Goal: Task Accomplishment & Management: Complete application form

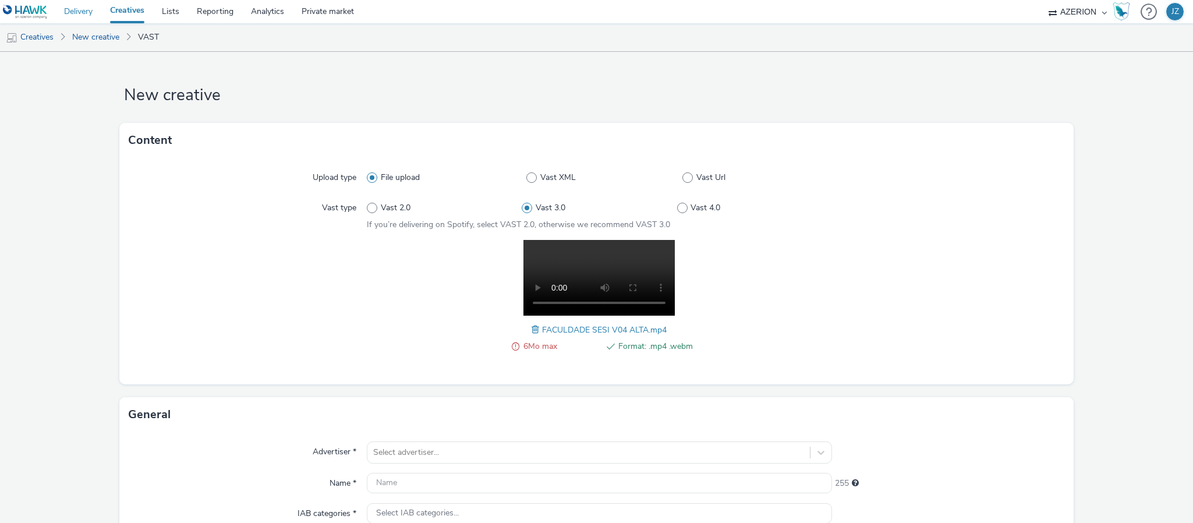
drag, startPoint x: 87, startPoint y: 13, endPoint x: 238, endPoint y: 263, distance: 291.7
click at [87, 13] on link "Delivery" at bounding box center [78, 11] width 46 height 23
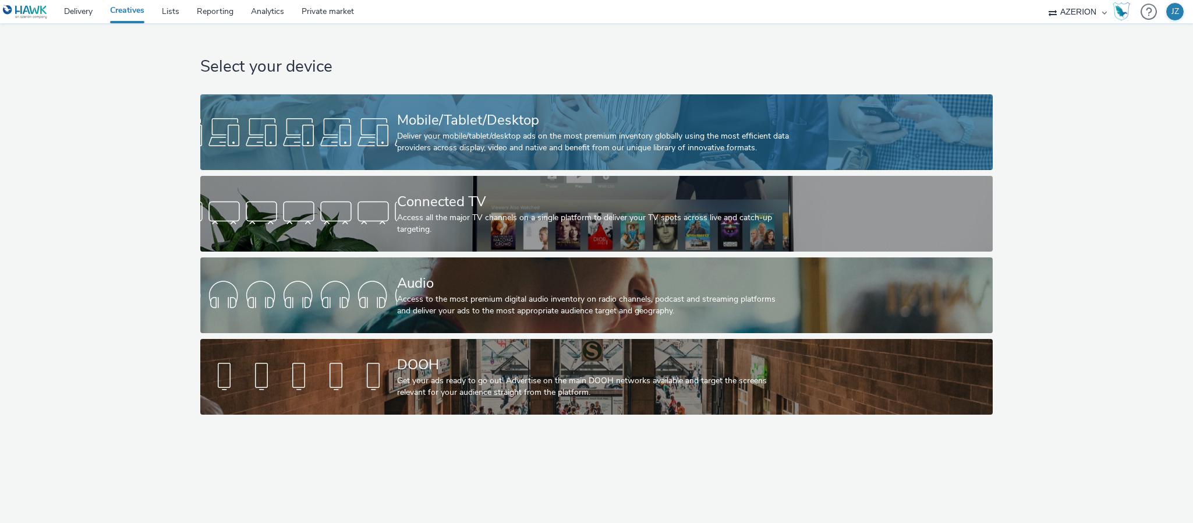
click at [400, 154] on div "Deliver your mobile/tablet/desktop ads on the most premium inventory globally u…" at bounding box center [594, 142] width 394 height 24
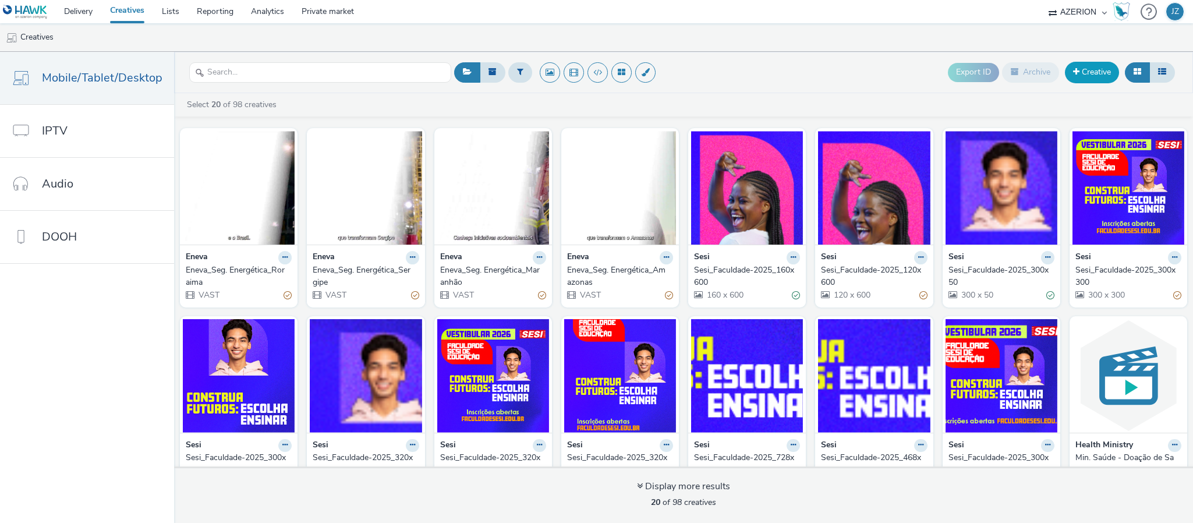
click at [1092, 77] on link "Creative" at bounding box center [1092, 72] width 54 height 21
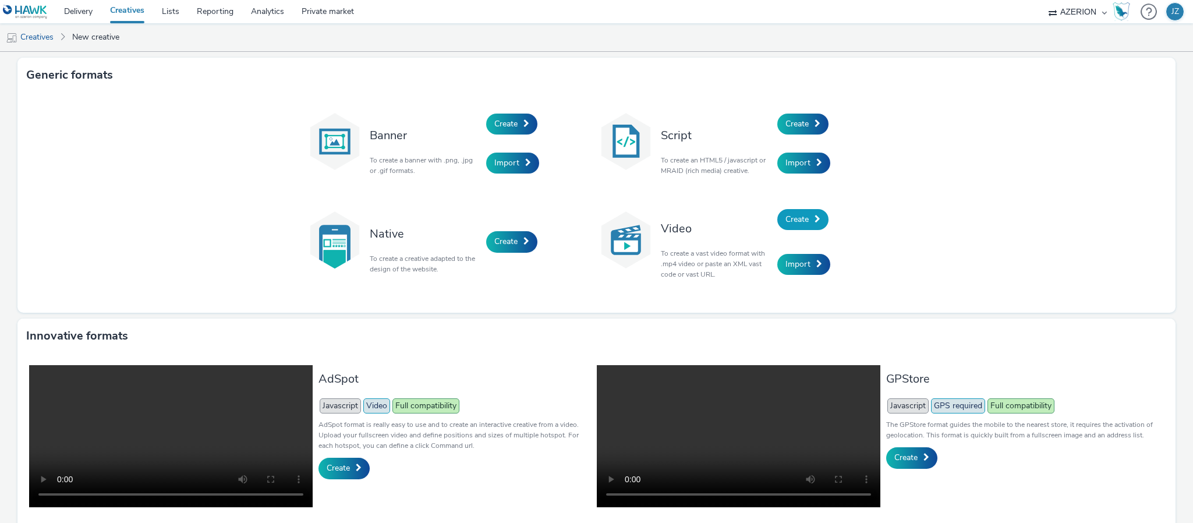
click at [796, 218] on span "Create" at bounding box center [796, 219] width 23 height 11
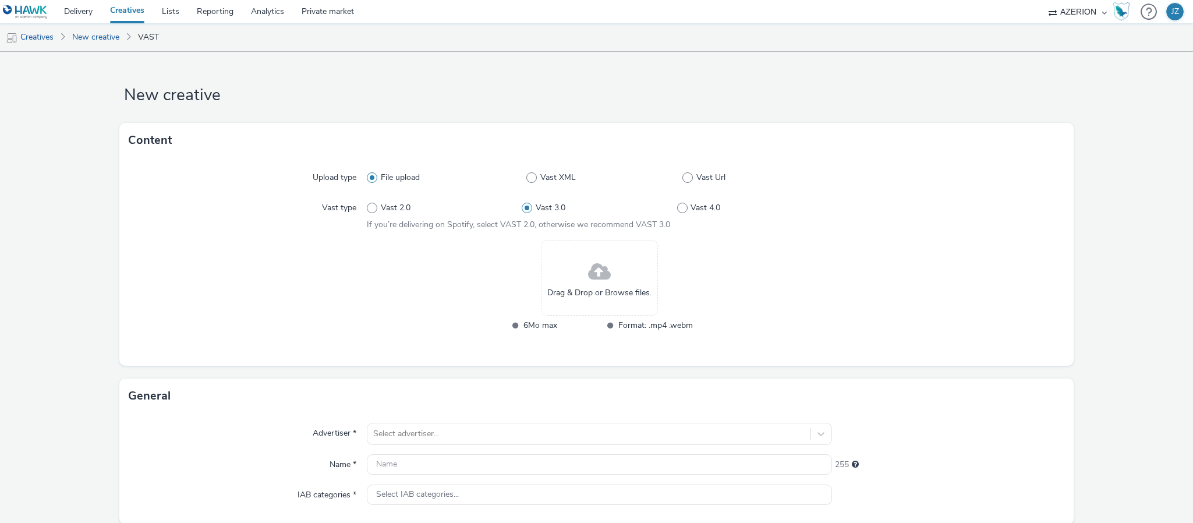
click at [588, 267] on span at bounding box center [599, 272] width 23 height 31
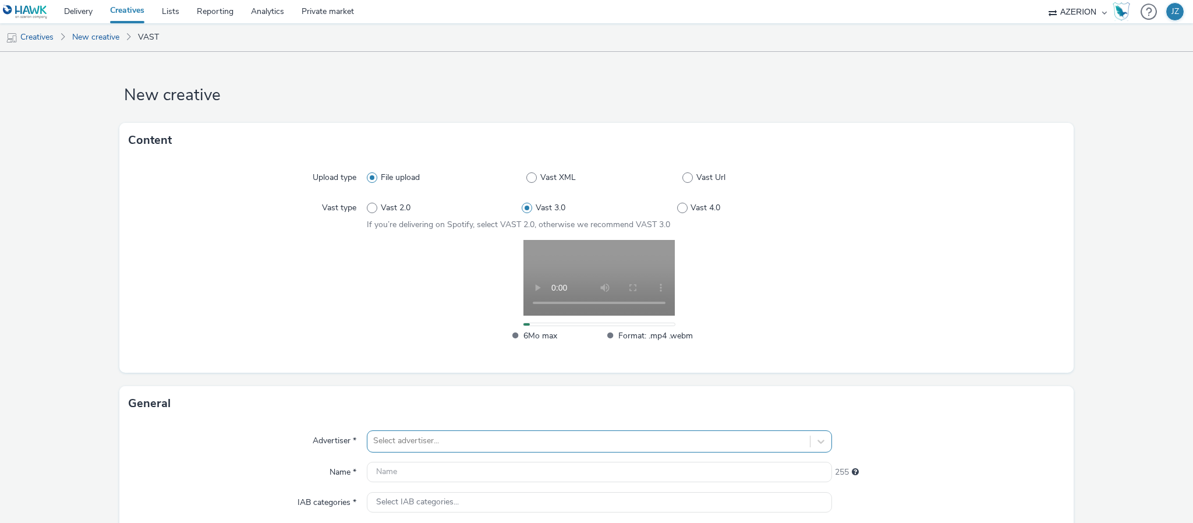
click at [421, 438] on div "Select advertiser..." at bounding box center [599, 441] width 465 height 22
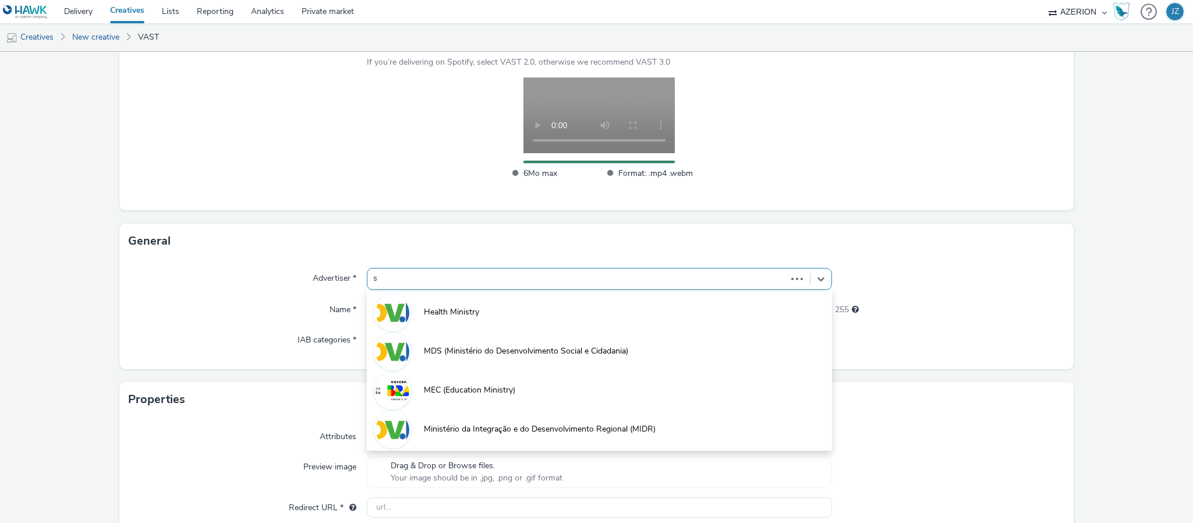
type input "se"
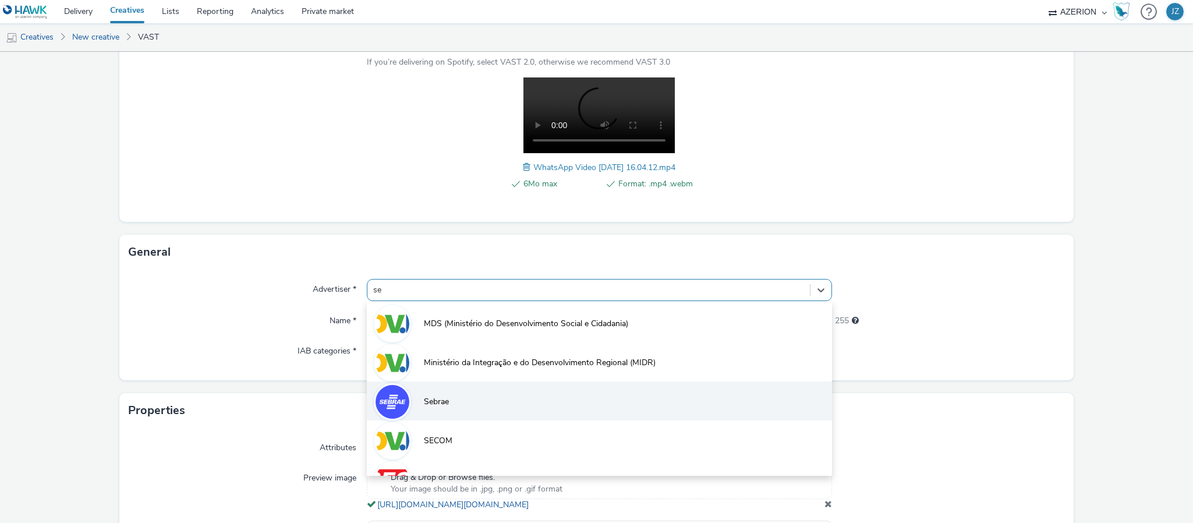
scroll to position [25, 0]
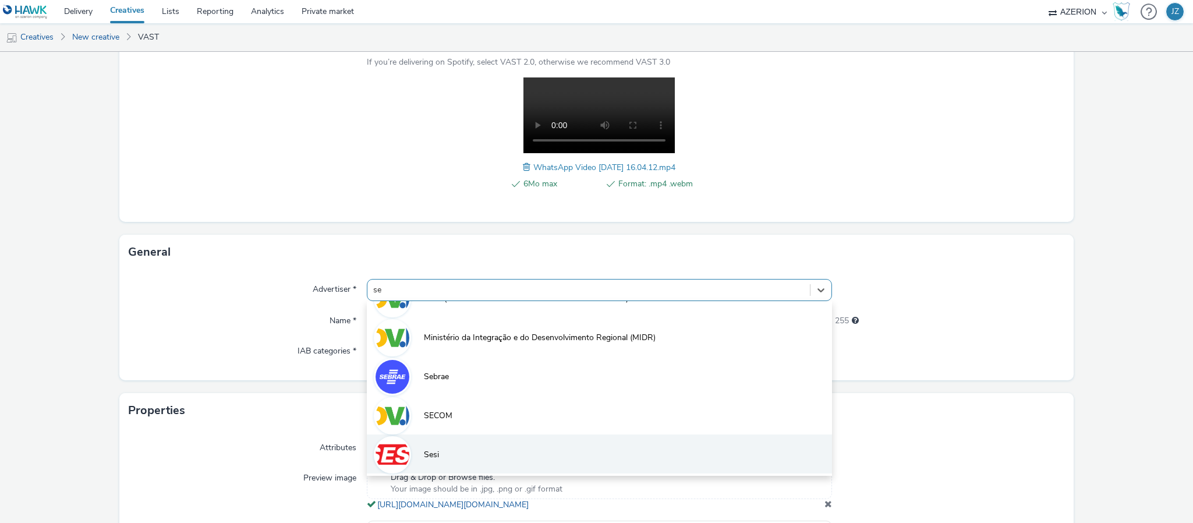
click at [413, 451] on li "Sesi" at bounding box center [599, 453] width 465 height 39
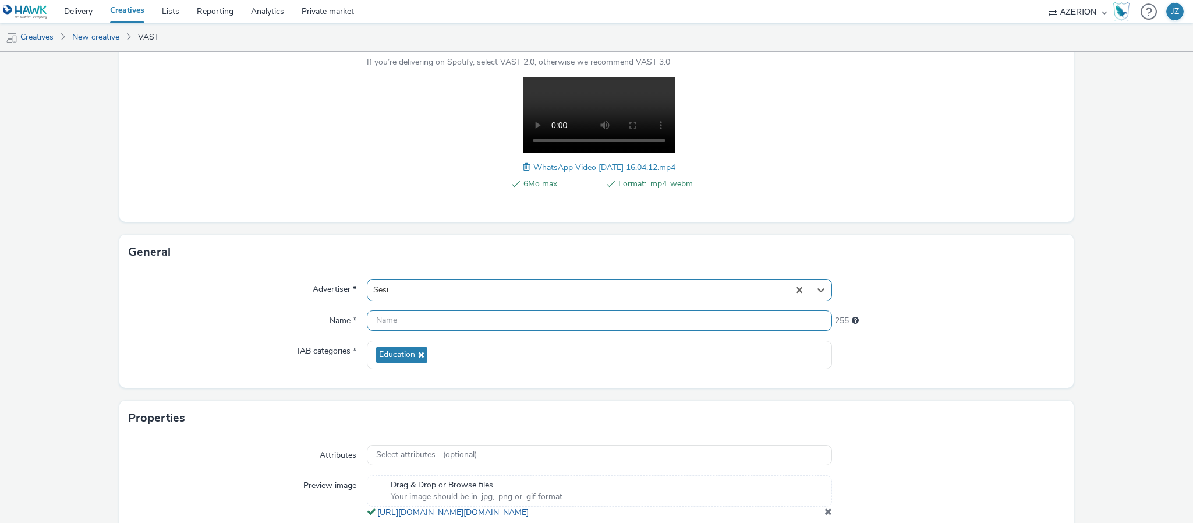
click at [386, 315] on input "text" at bounding box center [599, 320] width 465 height 20
type input "Sesi SP_Faculdade 2025_Video"
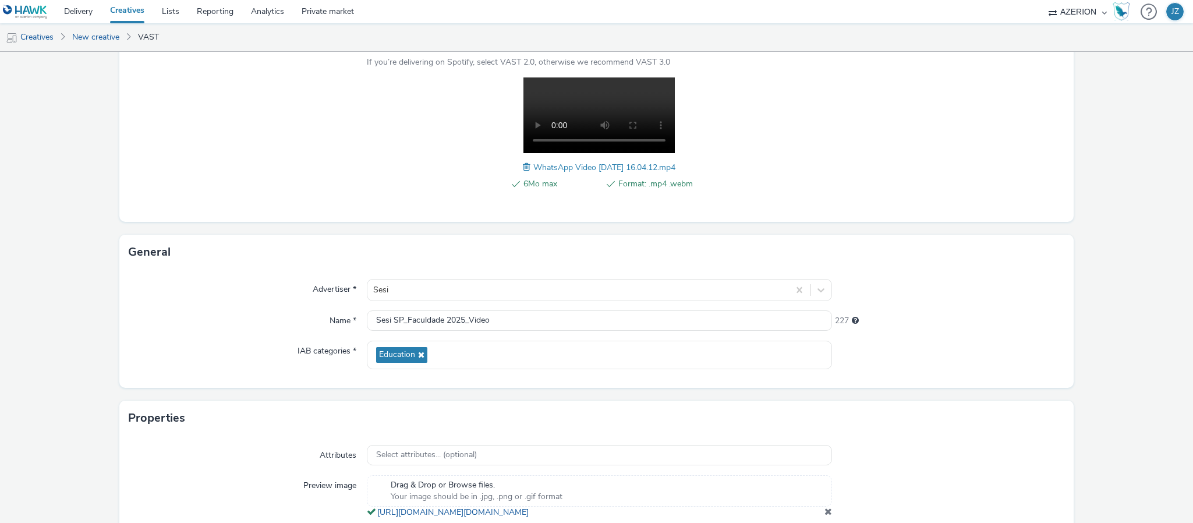
click at [176, 267] on div "General Advertiser * Sesi Name * Sesi SP_Faculdade 2025_Video 227 IAB categorie…" at bounding box center [596, 311] width 954 height 153
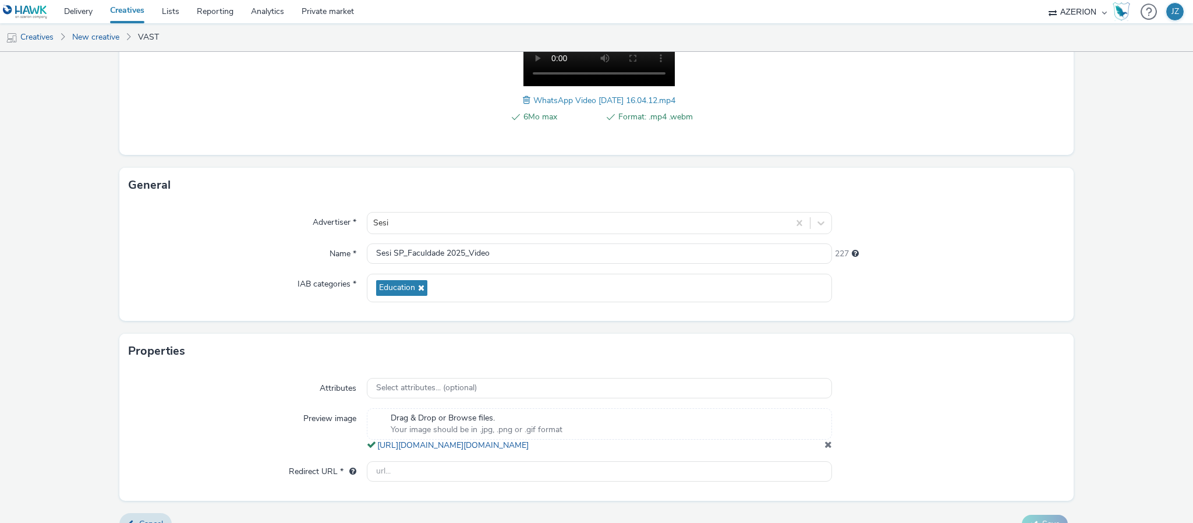
scroll to position [263, 0]
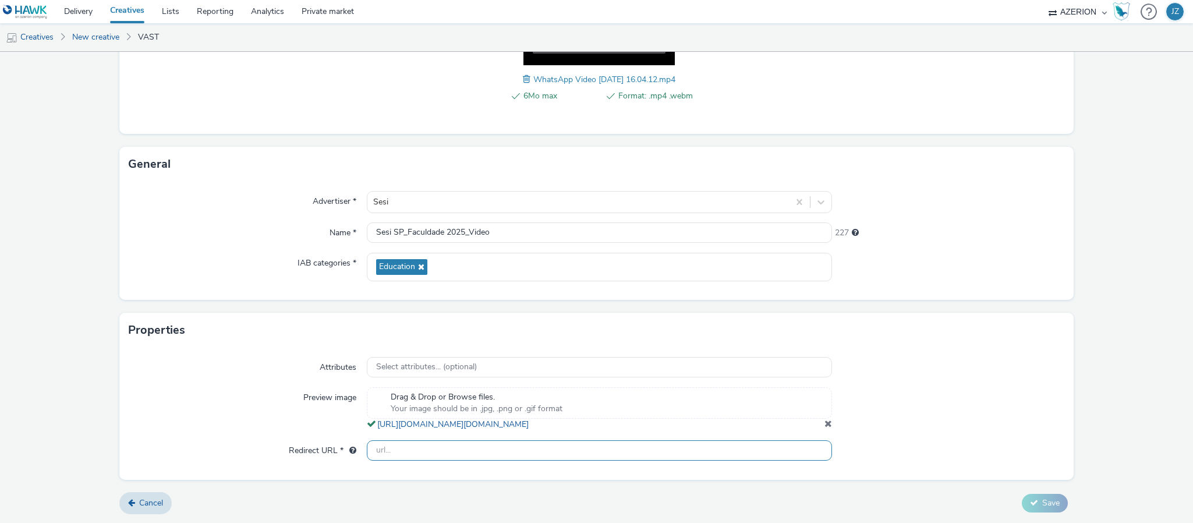
click at [381, 451] on input "text" at bounding box center [599, 450] width 465 height 20
paste input "[URL][DOMAIN_NAME]"
type input "[URL][DOMAIN_NAME]"
click at [248, 399] on div "Preview image" at bounding box center [248, 408] width 238 height 43
click at [1044, 505] on span "Save" at bounding box center [1050, 502] width 17 height 11
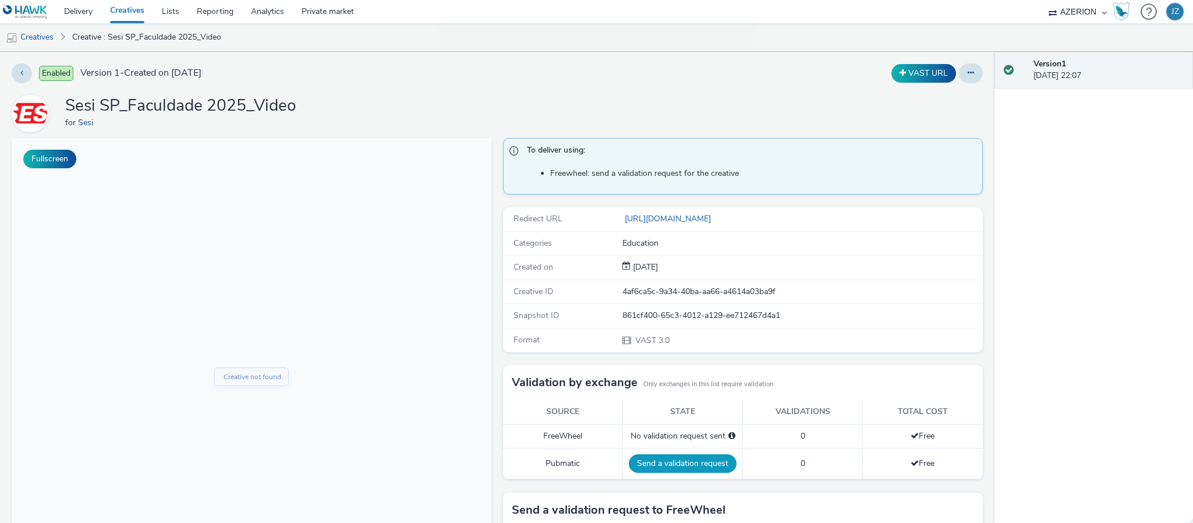
click at [682, 466] on button "Send a validation request" at bounding box center [683, 463] width 108 height 19
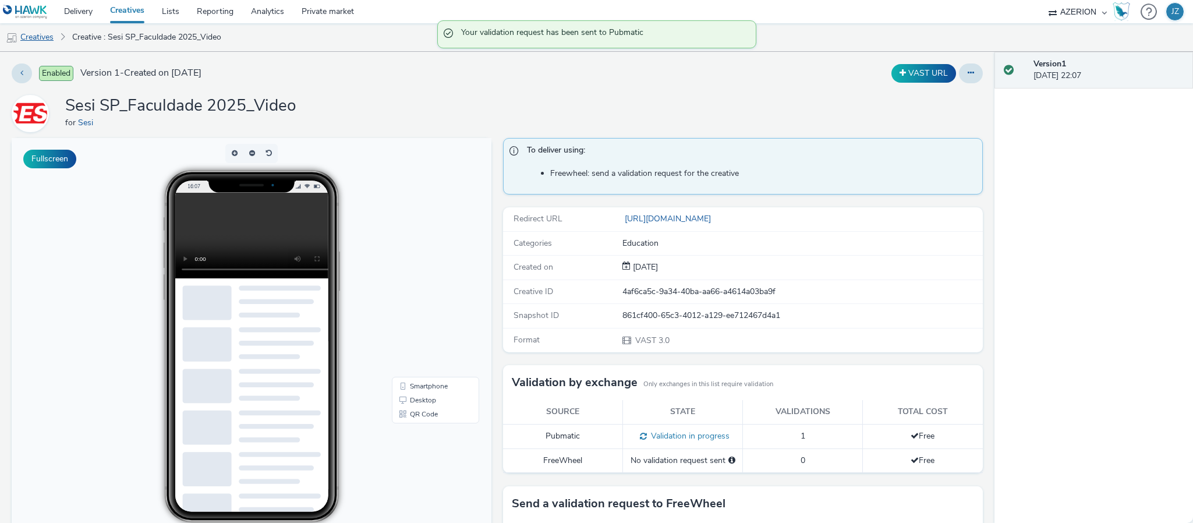
click at [34, 38] on link "Creatives" at bounding box center [29, 37] width 59 height 28
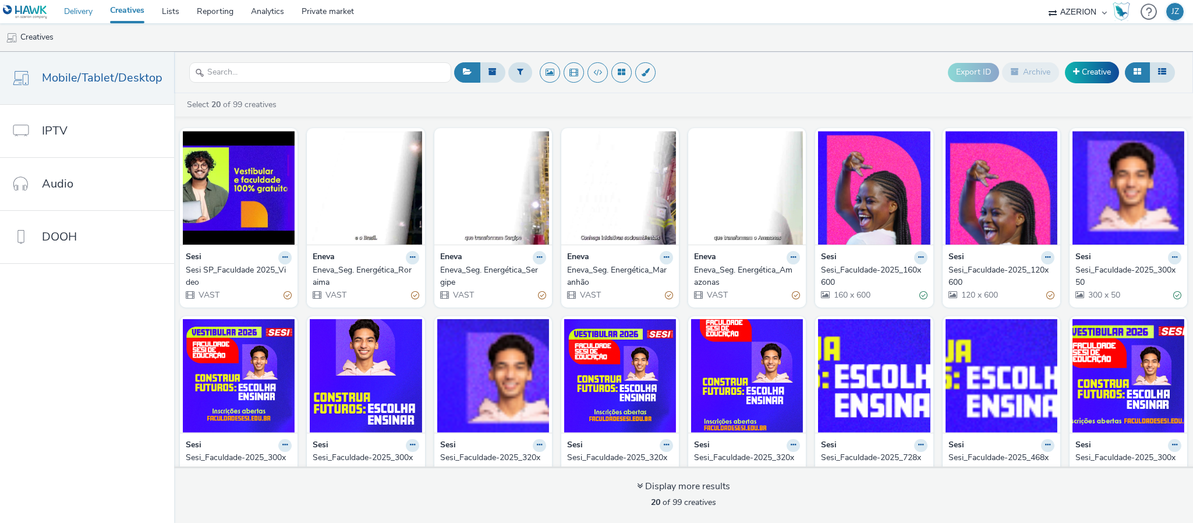
click at [87, 15] on link "Delivery" at bounding box center [78, 11] width 46 height 23
